Goal: Transaction & Acquisition: Purchase product/service

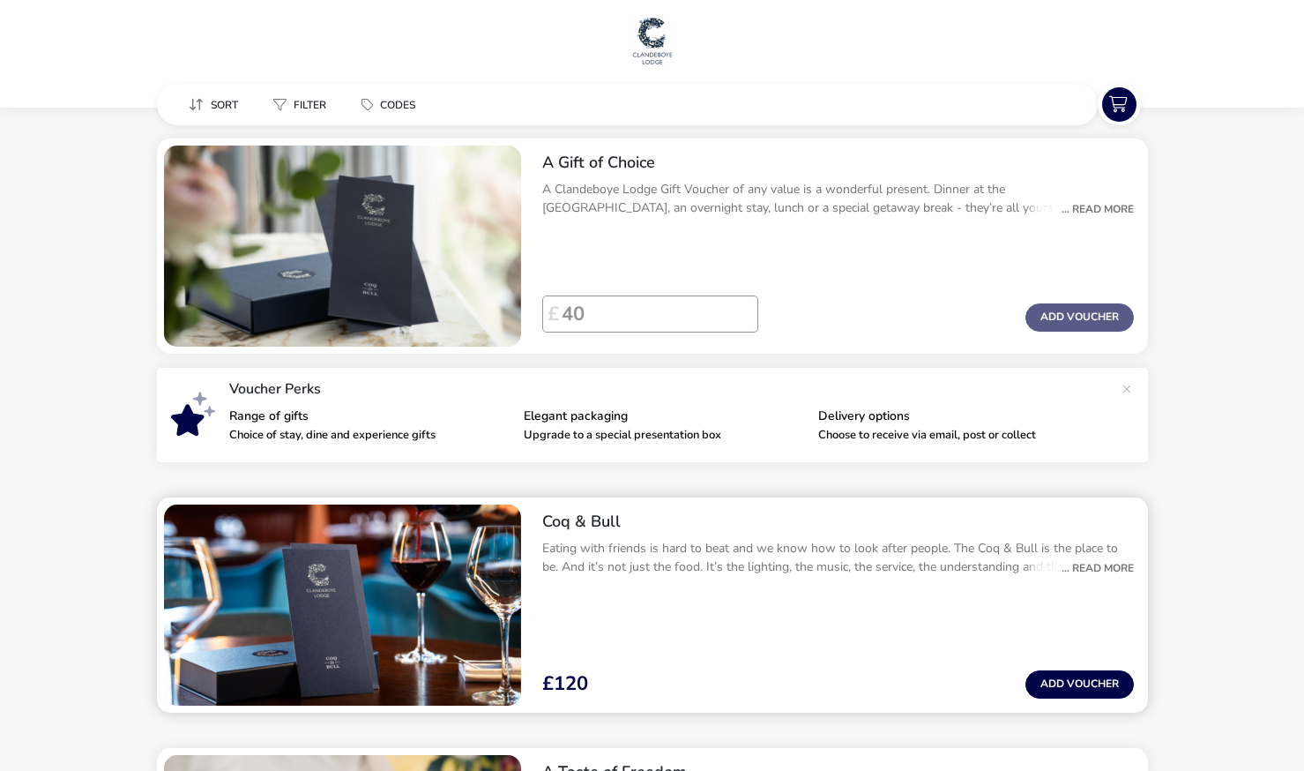
click at [1097, 567] on div "... Read More" at bounding box center [1093, 568] width 81 height 16
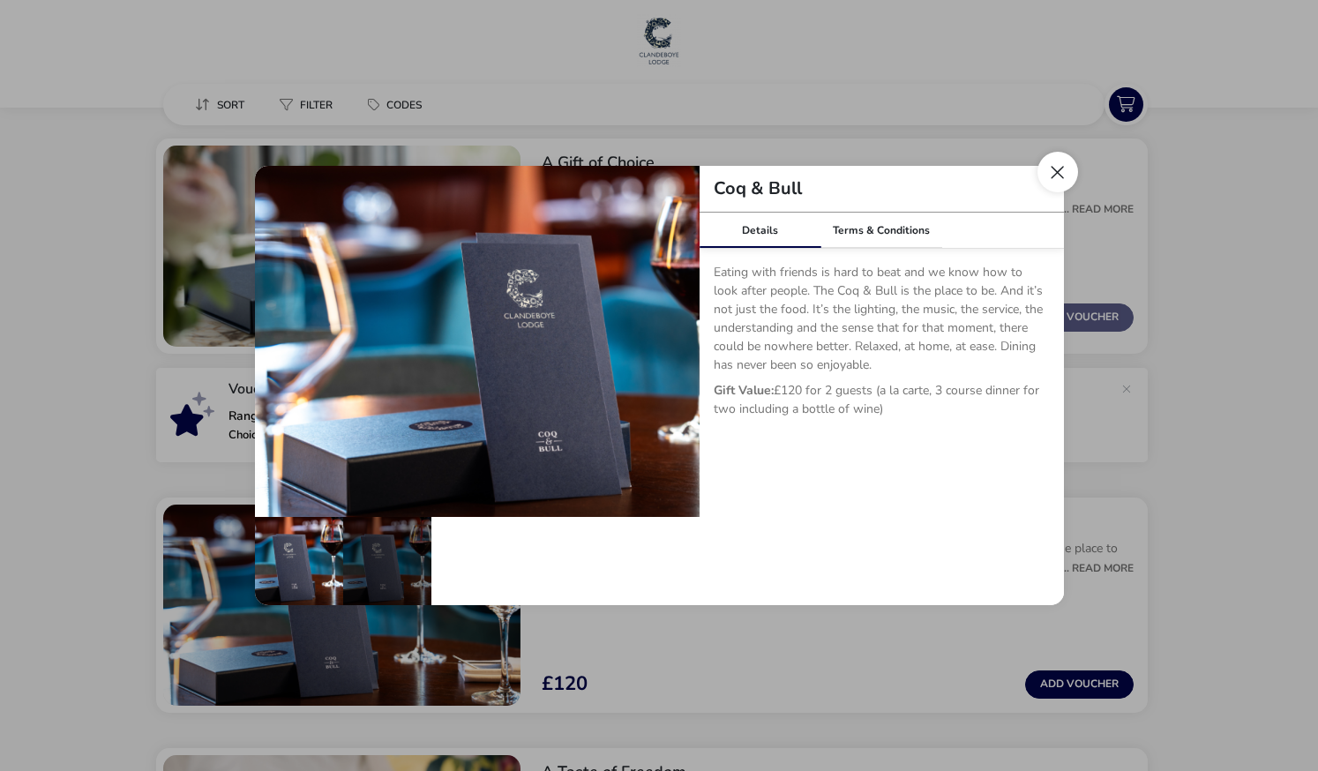
click at [1059, 172] on button "Close dialog" at bounding box center [1057, 172] width 41 height 41
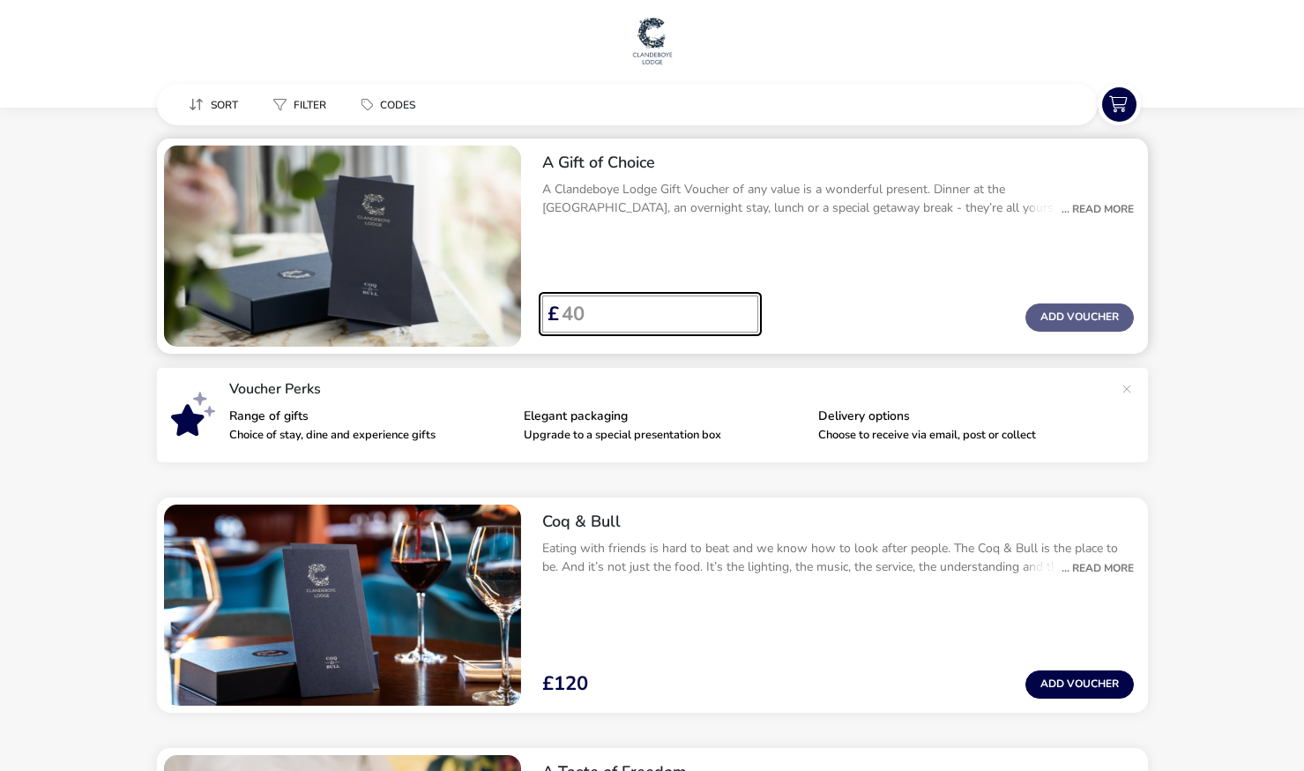
click at [687, 325] on input "Voucher Price" at bounding box center [651, 313] width 185 height 37
type input "40"
click at [738, 306] on input "40" at bounding box center [651, 313] width 185 height 37
click at [668, 314] on input "40" at bounding box center [651, 313] width 185 height 37
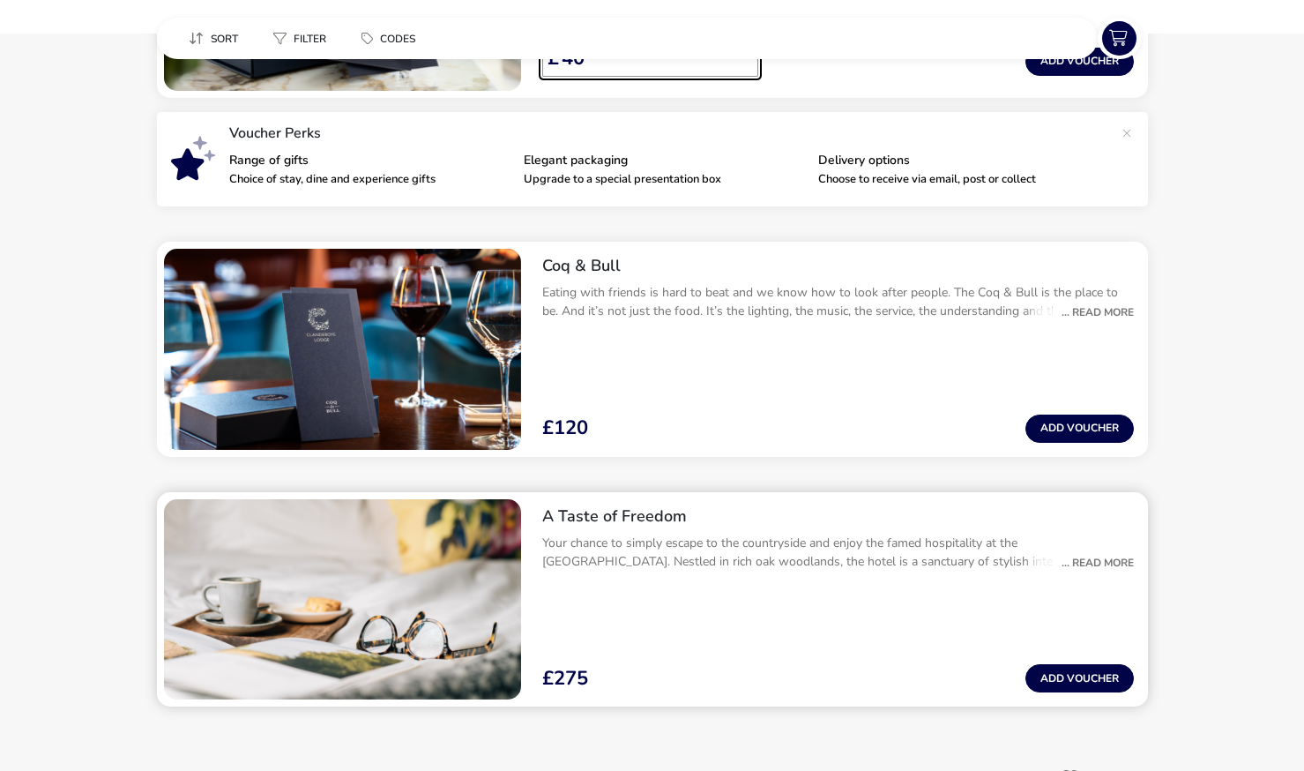
scroll to position [265, 0]
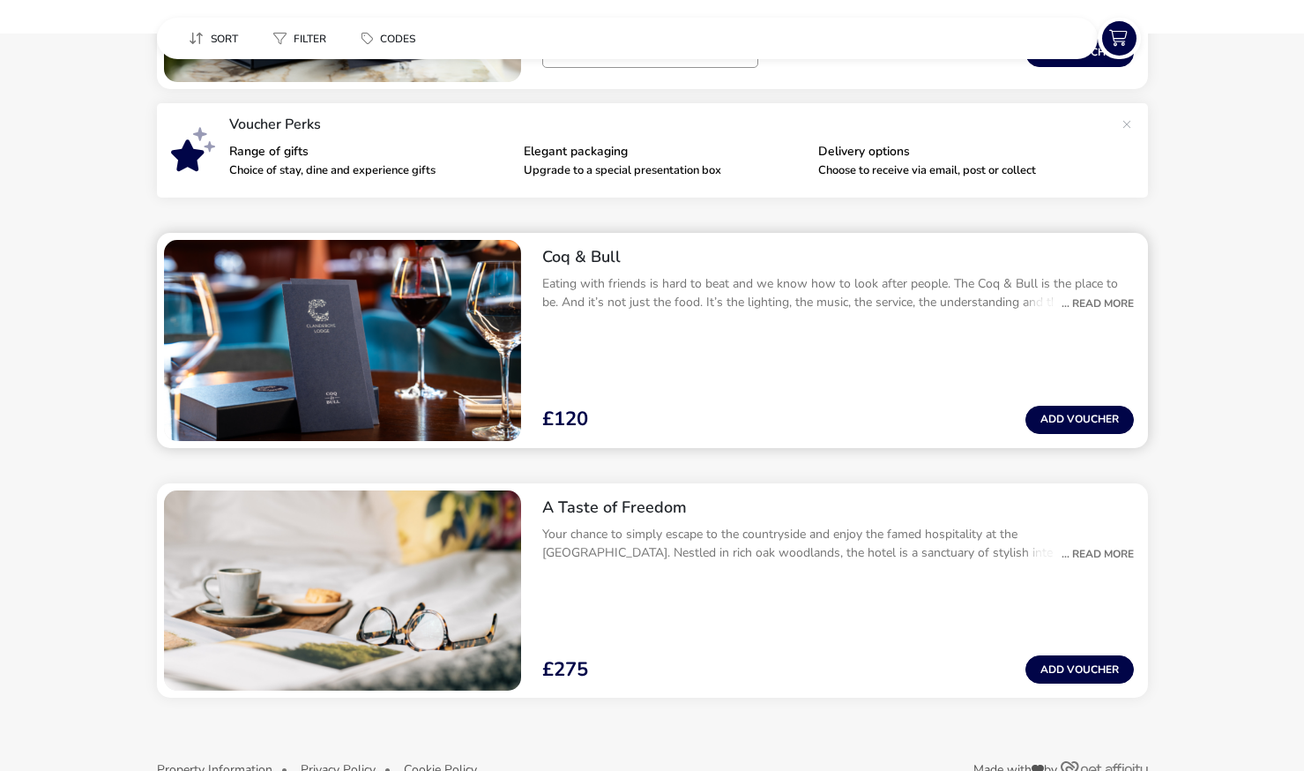
click at [1106, 302] on div "... Read More" at bounding box center [1093, 303] width 81 height 16
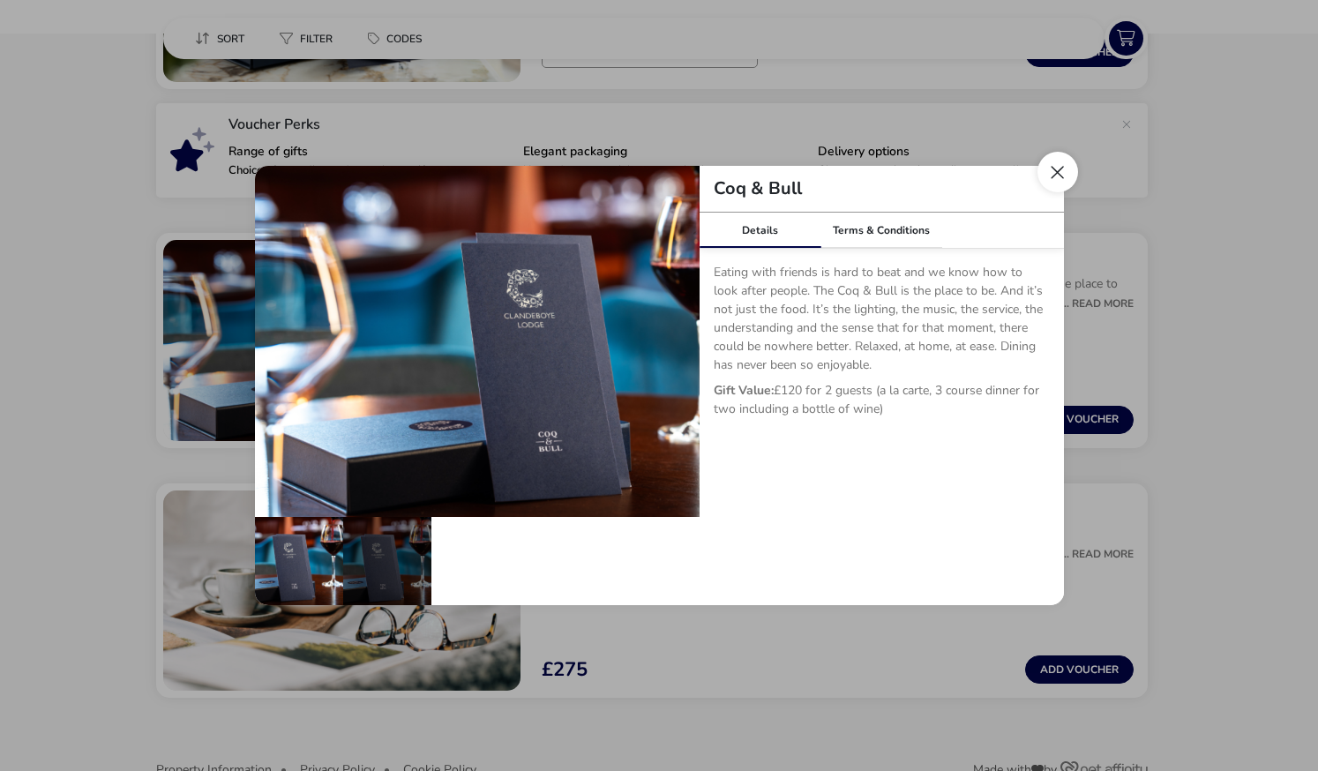
click at [1055, 170] on button "Close dialog" at bounding box center [1057, 172] width 41 height 41
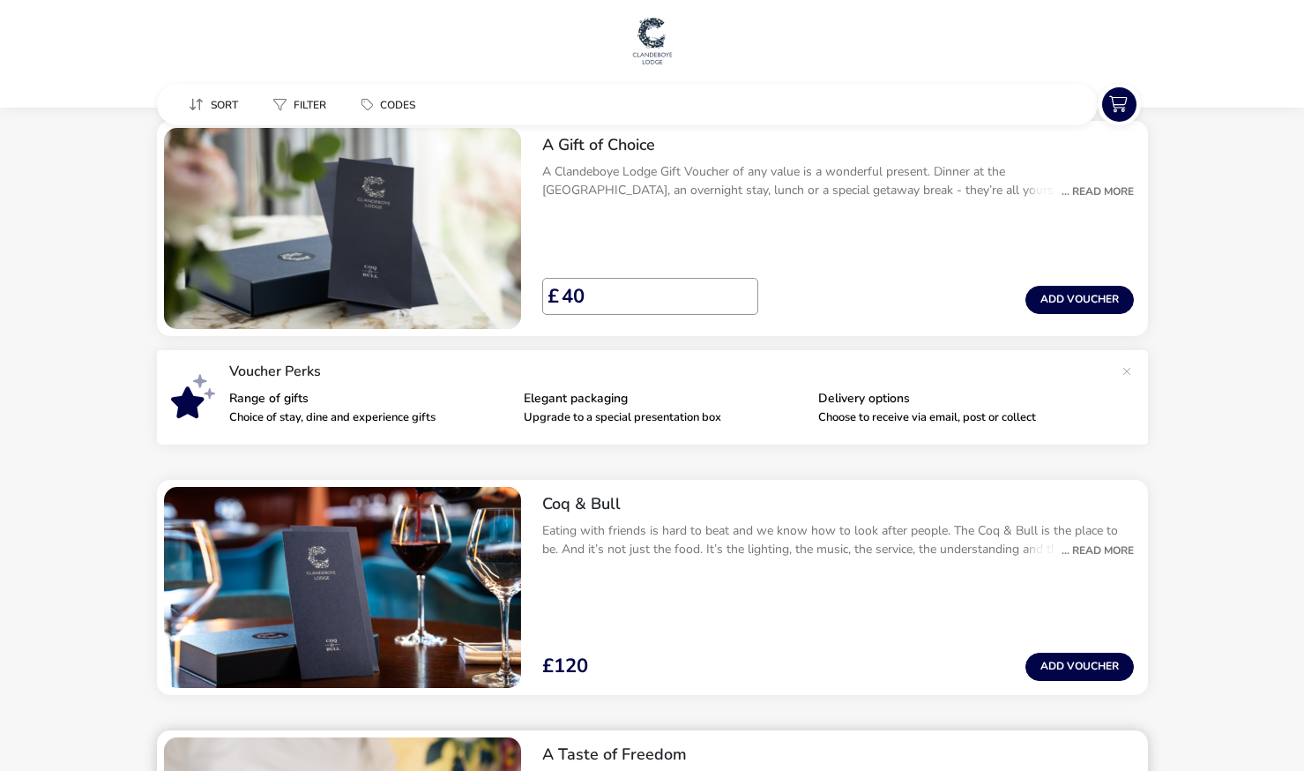
scroll to position [0, 0]
